Goal: Information Seeking & Learning: Learn about a topic

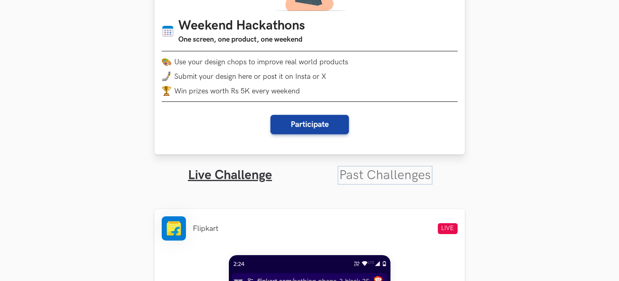
scroll to position [121, 0]
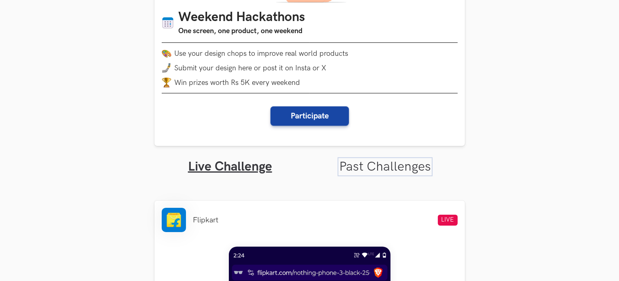
click at [383, 165] on link "Past Challenges" at bounding box center [385, 167] width 92 height 16
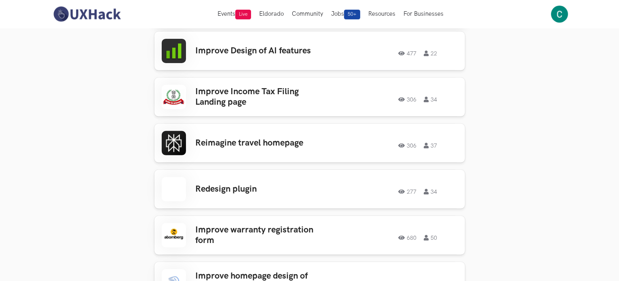
scroll to position [283, 0]
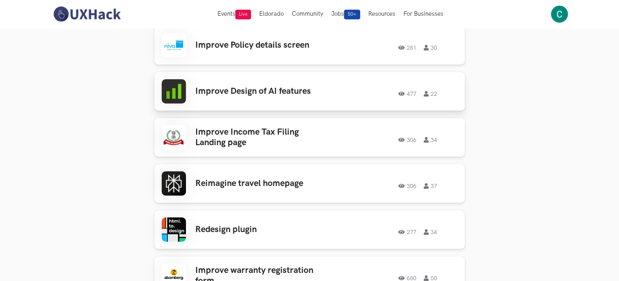
click at [260, 81] on div "Improve Design of AI features 477 22 477 22" at bounding box center [310, 91] width 296 height 24
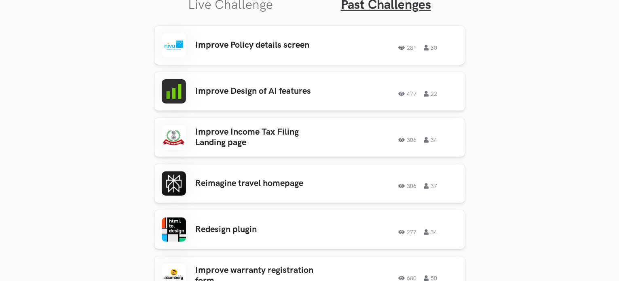
scroll to position [364, 0]
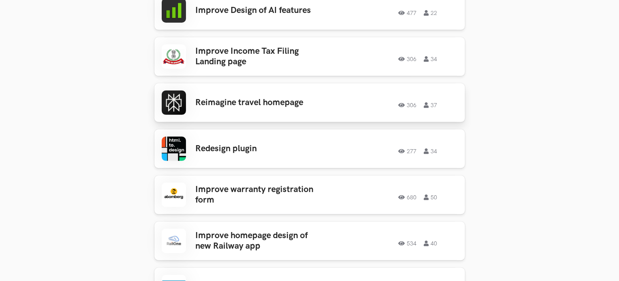
click at [220, 105] on h3 "Reimagine travel homepage" at bounding box center [259, 102] width 126 height 11
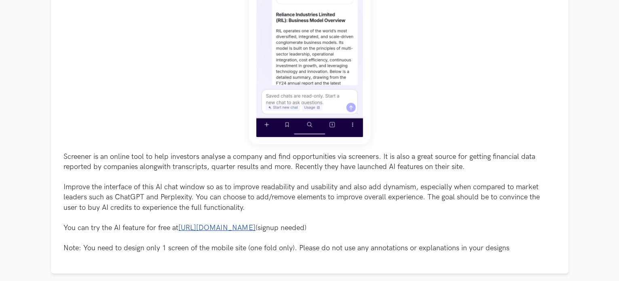
scroll to position [242, 0]
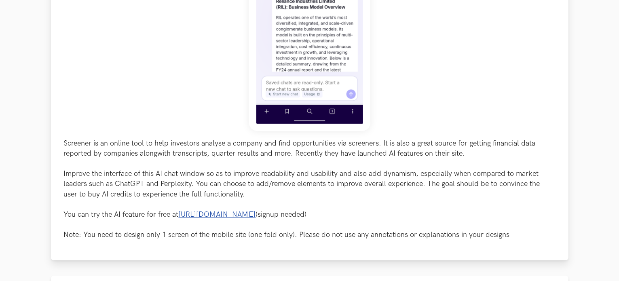
click at [219, 212] on link "https://www.screener.in/ai/" at bounding box center [217, 214] width 77 height 8
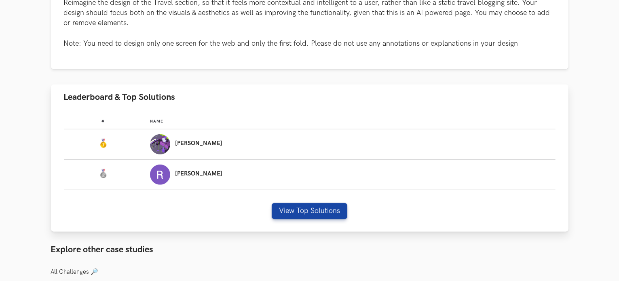
scroll to position [485, 0]
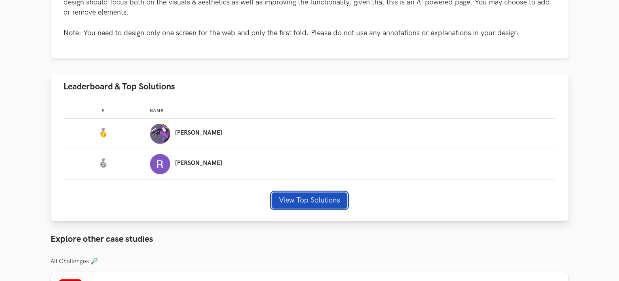
click at [309, 200] on button "View Top Solutions" at bounding box center [310, 200] width 76 height 16
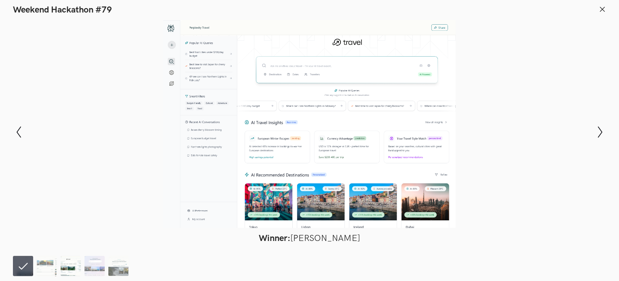
click at [69, 270] on img at bounding box center [71, 266] width 20 height 20
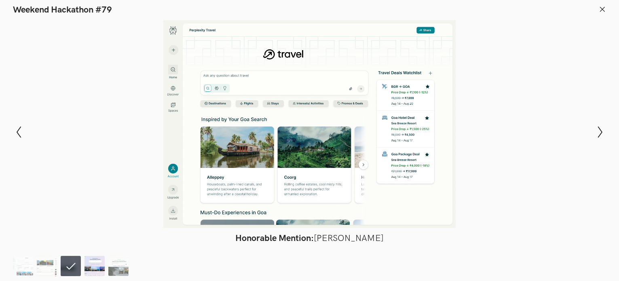
click at [87, 266] on img at bounding box center [94, 266] width 20 height 20
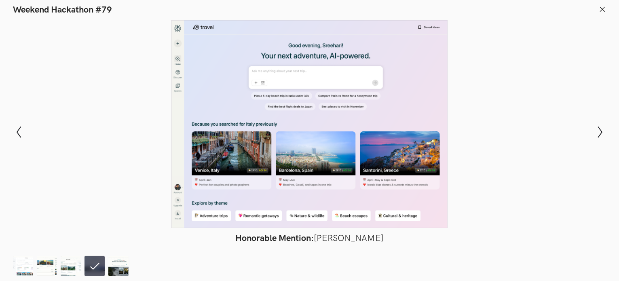
click at [610, 11] on header "Weekend Hackathon #79" at bounding box center [309, 7] width 619 height 15
click at [605, 8] on icon at bounding box center [601, 9] width 7 height 7
